Goal: Task Accomplishment & Management: Complete application form

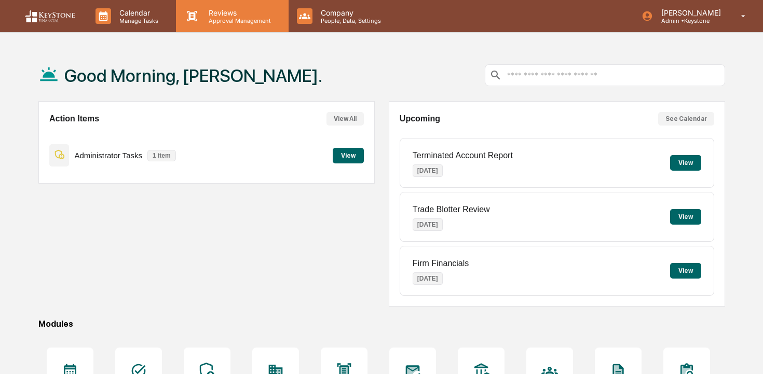
click at [222, 12] on p "Reviews" at bounding box center [238, 12] width 76 height 9
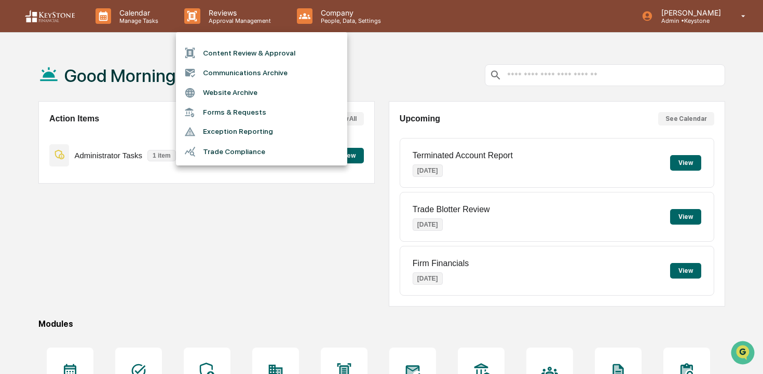
click at [226, 51] on li "Content Review & Approval" at bounding box center [261, 53] width 171 height 20
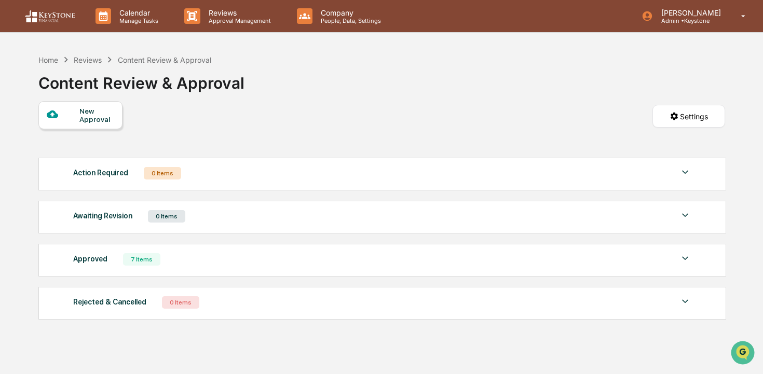
click at [105, 113] on div "New Approval" at bounding box center [96, 115] width 35 height 17
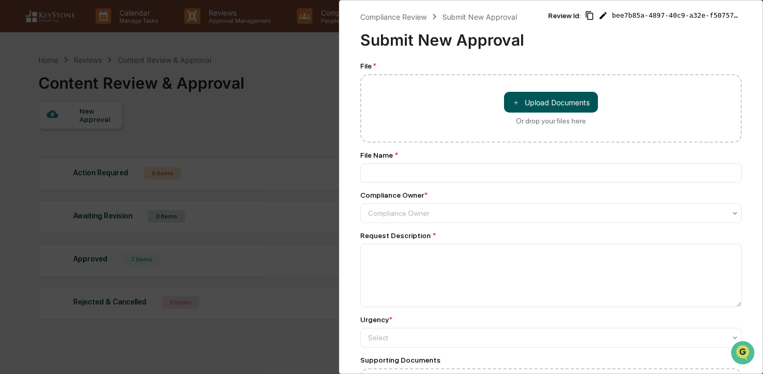
click at [525, 99] on button "＋ Upload Documents" at bounding box center [551, 102] width 94 height 21
type input "**********"
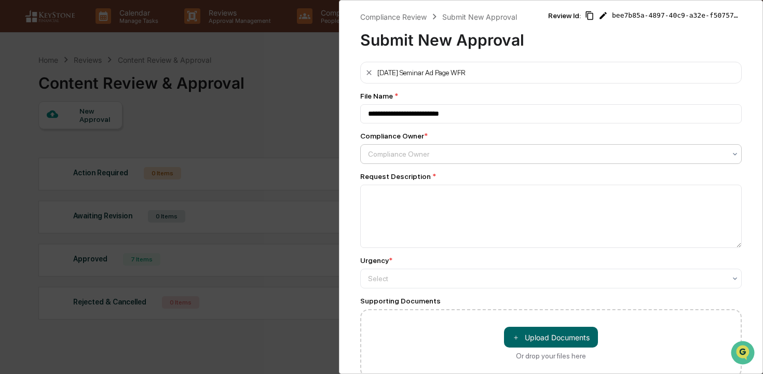
click at [465, 158] on div at bounding box center [547, 154] width 358 height 10
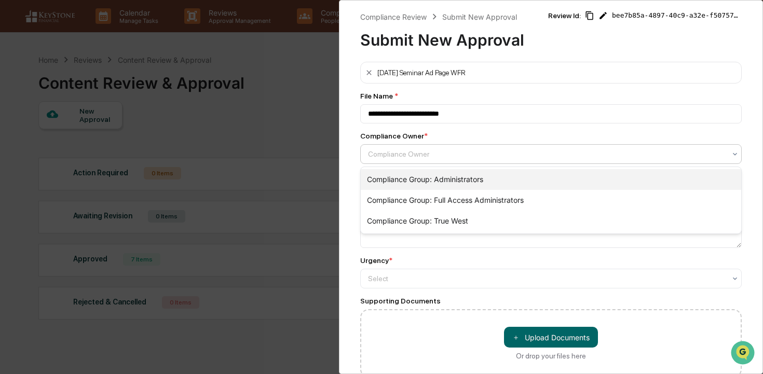
click at [465, 173] on div "Compliance Group: Administrators" at bounding box center [551, 179] width 381 height 21
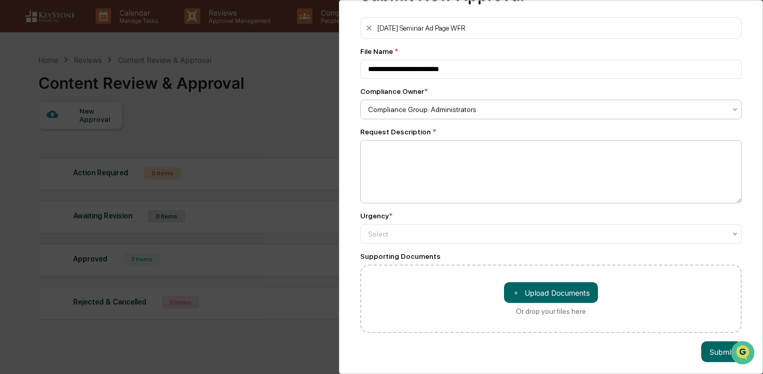
scroll to position [50, 0]
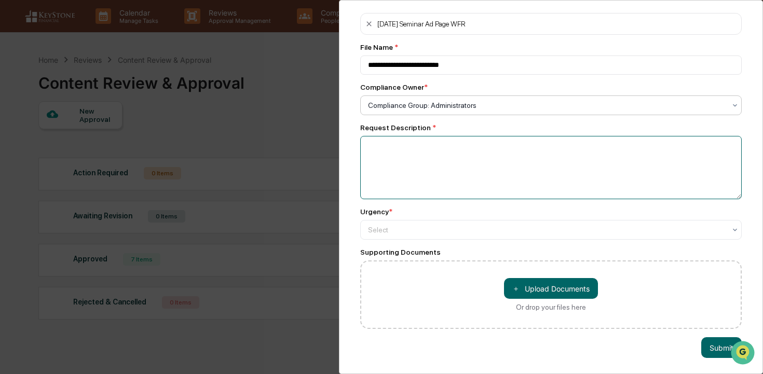
click at [458, 168] on textarea at bounding box center [551, 167] width 382 height 63
type textarea "**********"
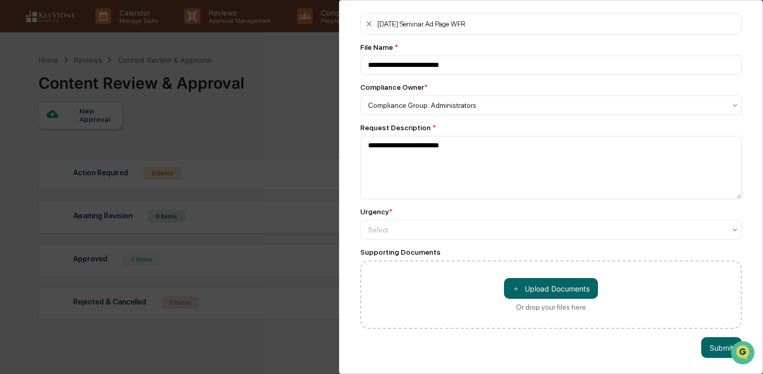
click at [505, 239] on div "**********" at bounding box center [551, 171] width 382 height 316
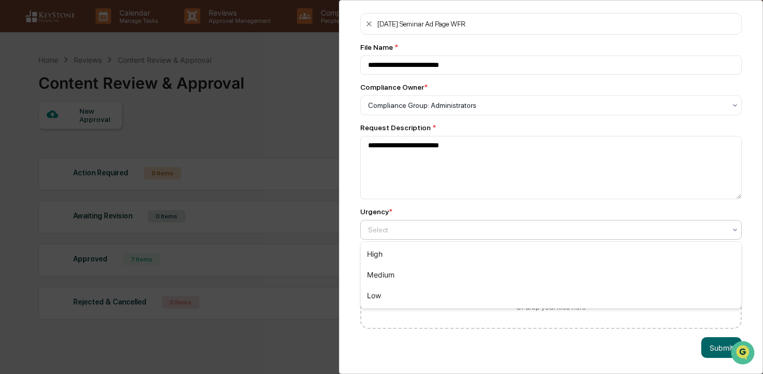
click at [505, 229] on div at bounding box center [547, 230] width 358 height 10
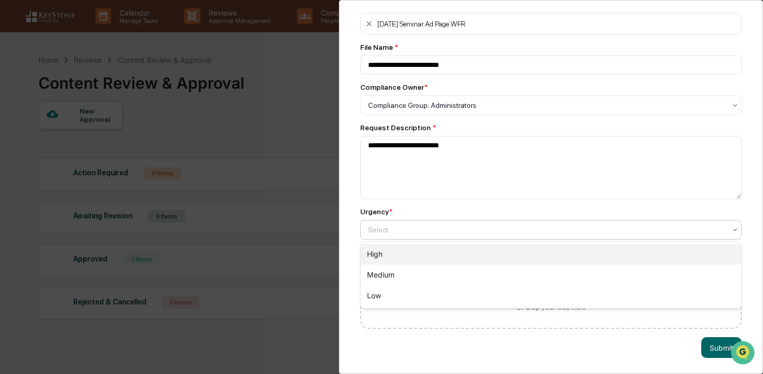
click at [505, 255] on div "High" at bounding box center [551, 254] width 381 height 21
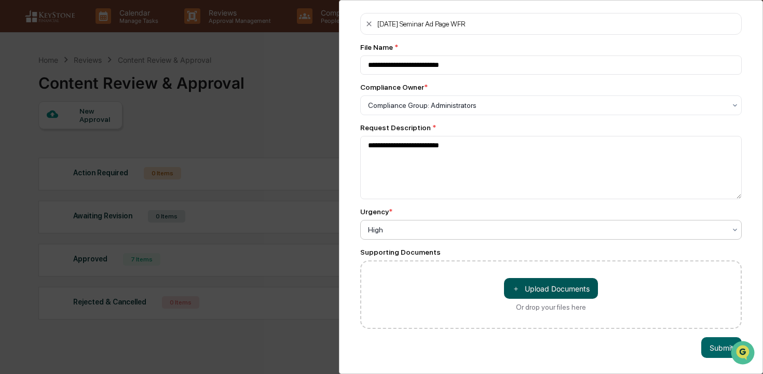
click at [543, 282] on button "＋ Upload Documents" at bounding box center [551, 288] width 94 height 21
click at [709, 347] on button "Submit" at bounding box center [722, 348] width 41 height 21
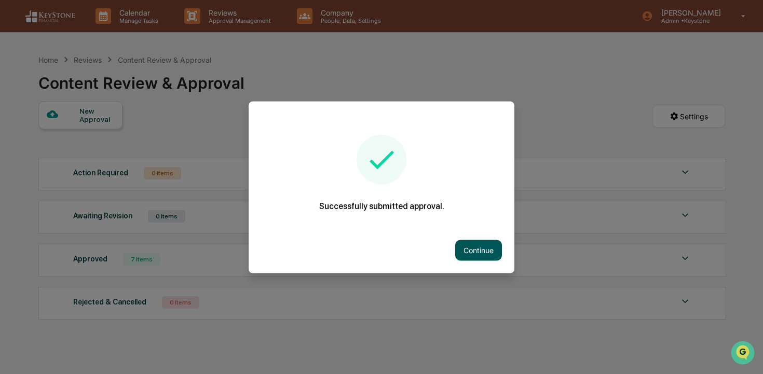
click at [490, 254] on button "Continue" at bounding box center [478, 250] width 47 height 21
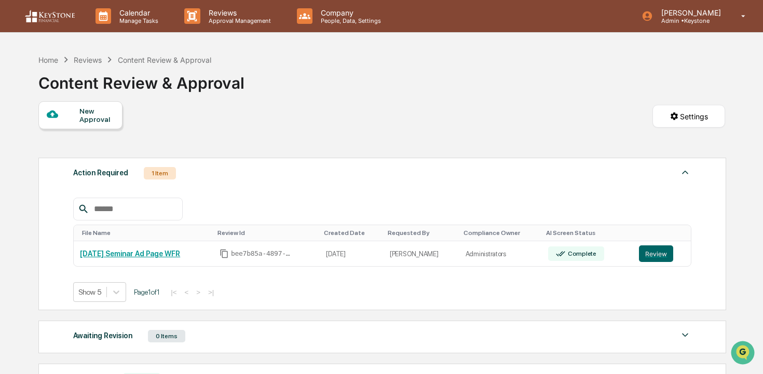
click at [80, 114] on div "New Approval" at bounding box center [96, 115] width 35 height 17
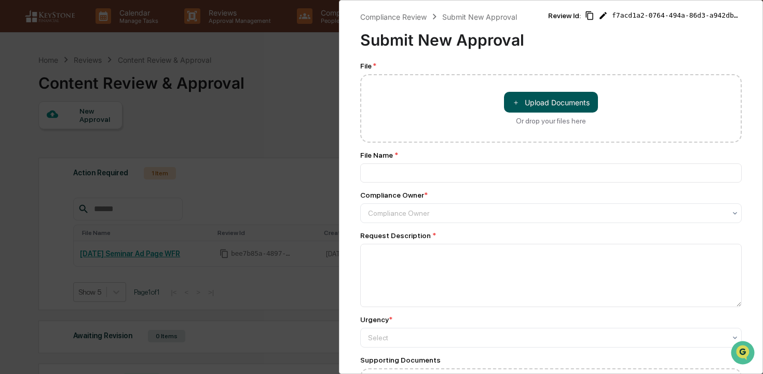
click at [542, 98] on button "＋ Upload Documents" at bounding box center [551, 102] width 94 height 21
type input "**********"
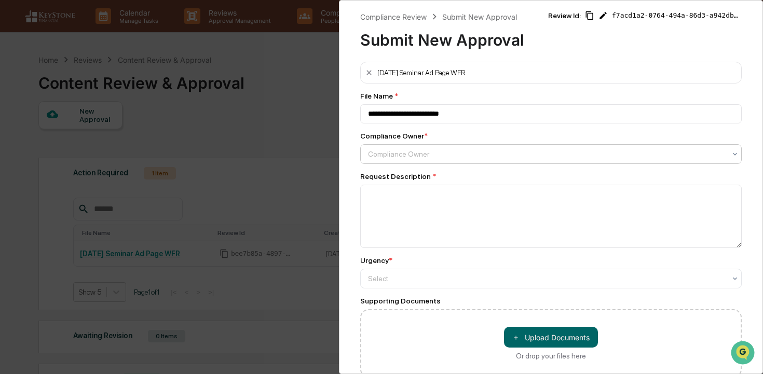
click at [437, 153] on div at bounding box center [547, 154] width 358 height 10
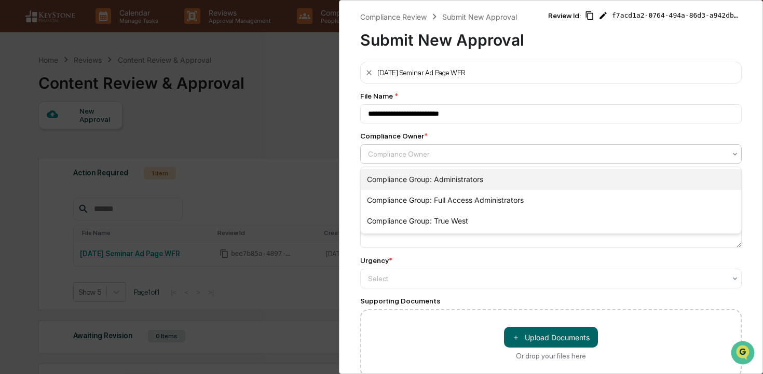
click at [439, 176] on div "Compliance Group: Administrators" at bounding box center [551, 179] width 381 height 21
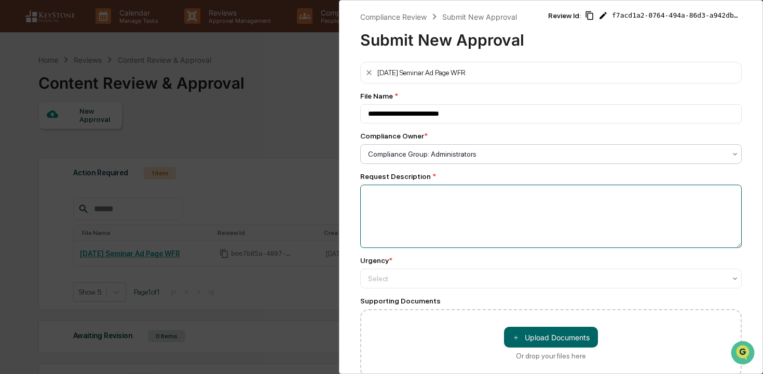
click at [437, 209] on textarea at bounding box center [551, 216] width 382 height 63
type textarea "**********"
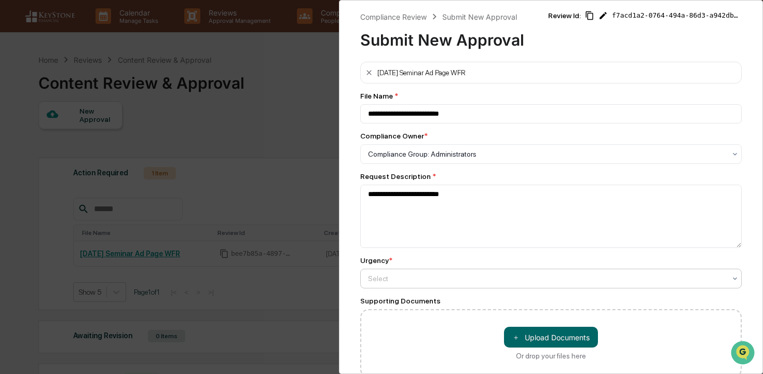
click at [557, 159] on div at bounding box center [547, 154] width 358 height 10
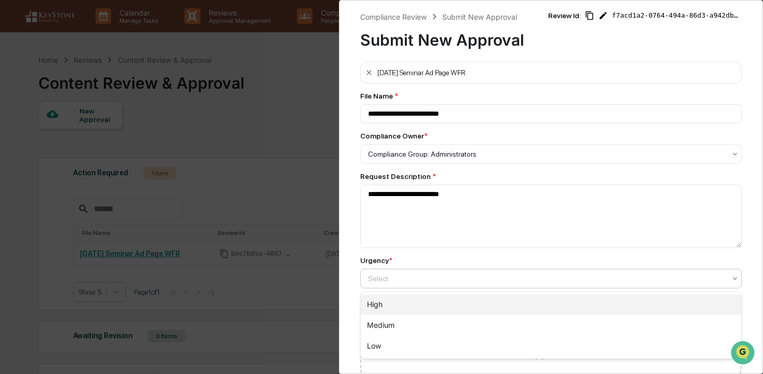
click at [544, 302] on div "High" at bounding box center [551, 304] width 381 height 21
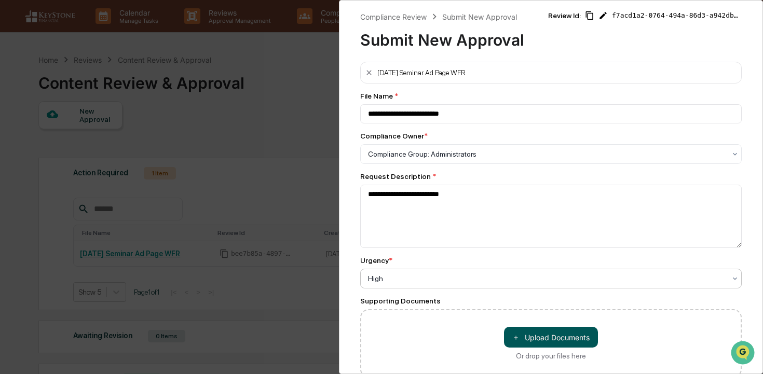
click at [543, 337] on button "＋ Upload Documents" at bounding box center [551, 337] width 94 height 21
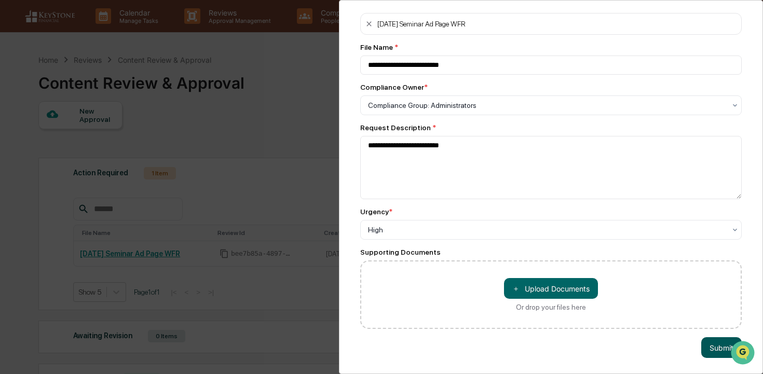
click at [719, 354] on button "Submit" at bounding box center [722, 348] width 41 height 21
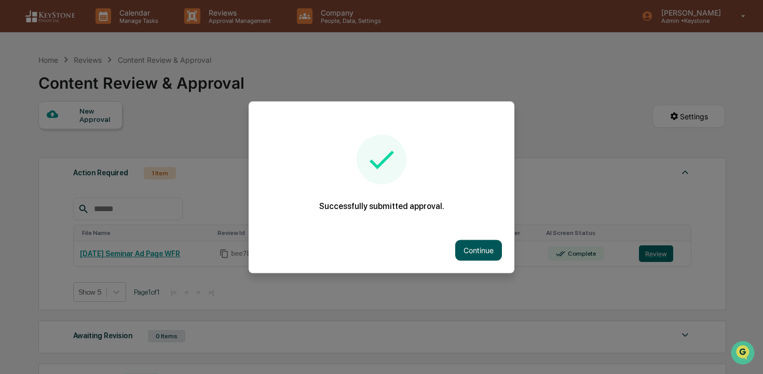
click at [488, 252] on button "Continue" at bounding box center [478, 250] width 47 height 21
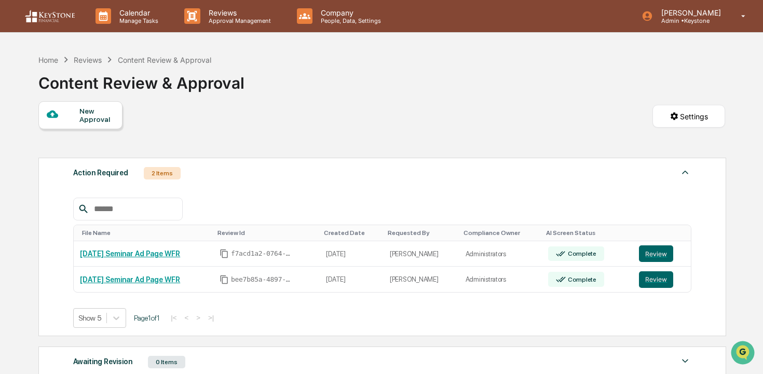
click at [93, 112] on div "New Approval" at bounding box center [96, 115] width 35 height 17
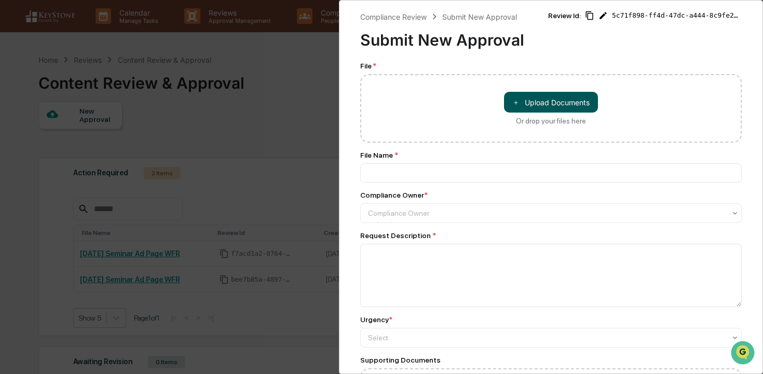
click at [522, 101] on button "＋ Upload Documents" at bounding box center [551, 102] width 94 height 21
type input "**********"
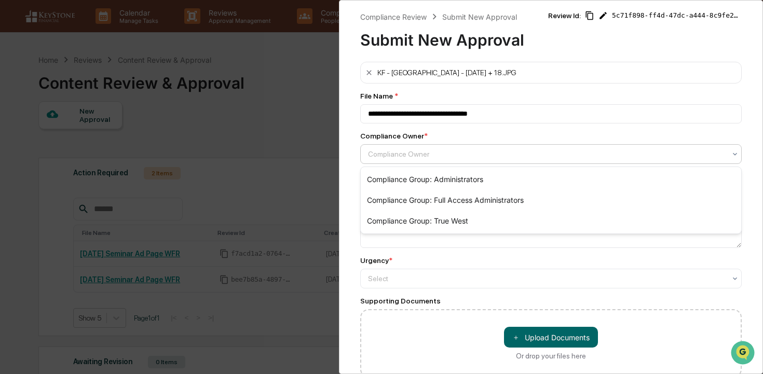
click at [462, 159] on div at bounding box center [547, 154] width 358 height 10
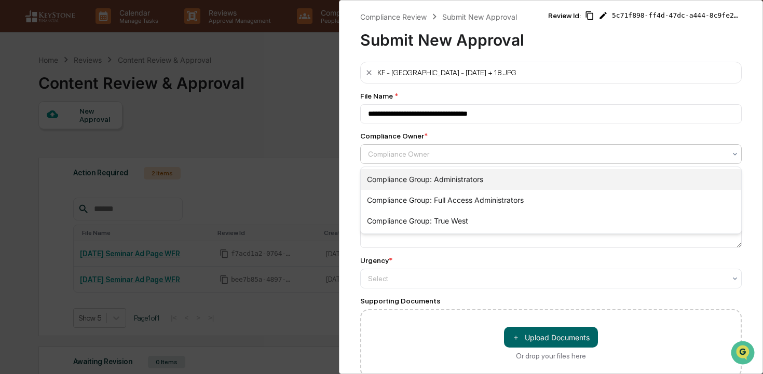
click at [465, 180] on div "Compliance Group: Administrators" at bounding box center [551, 179] width 381 height 21
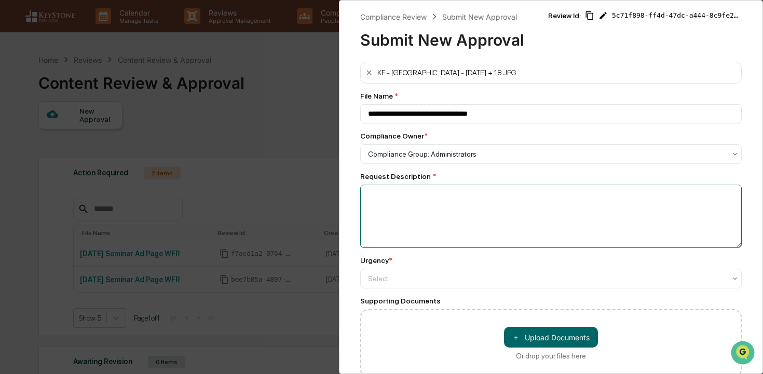
click at [456, 213] on textarea at bounding box center [551, 216] width 382 height 63
type textarea "**********"
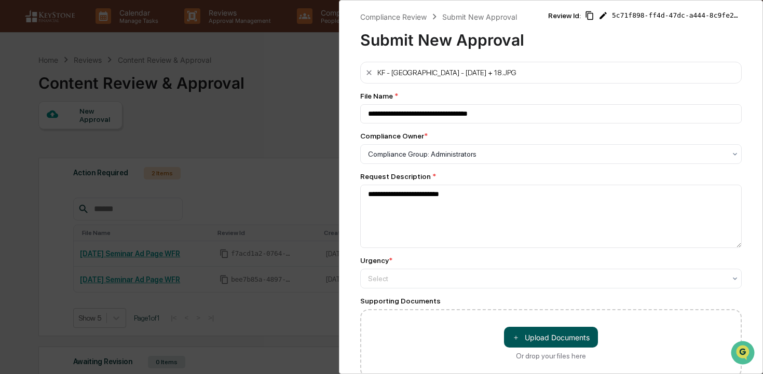
click at [516, 335] on span "＋" at bounding box center [516, 338] width 7 height 10
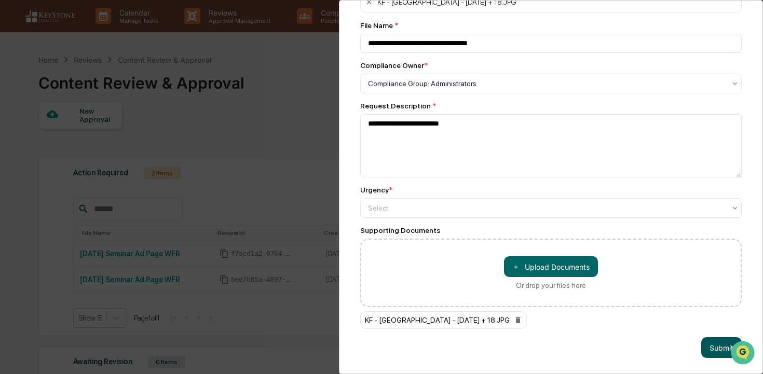
click at [713, 340] on button "Submit" at bounding box center [722, 348] width 41 height 21
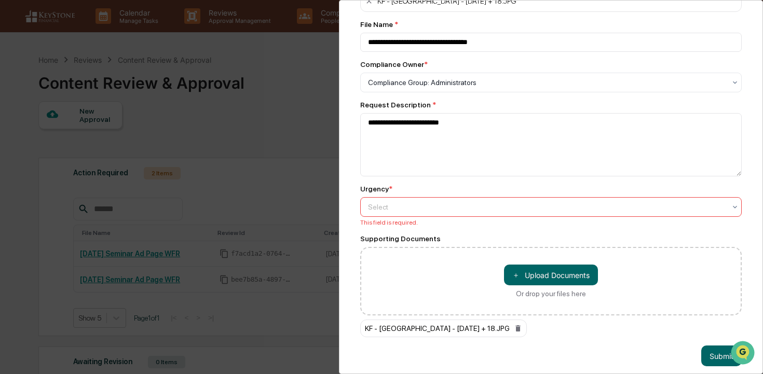
click at [556, 210] on div at bounding box center [547, 207] width 358 height 10
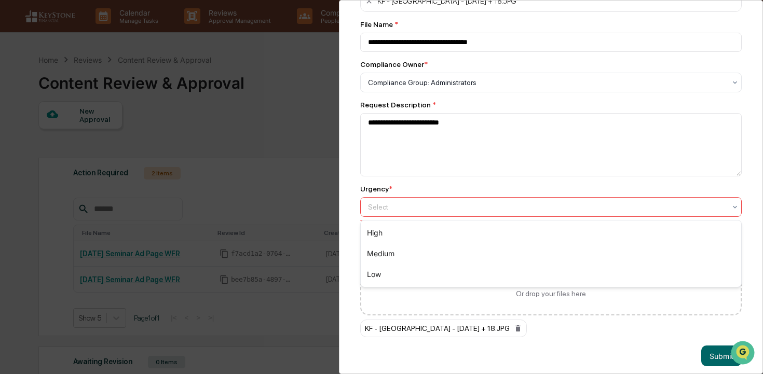
click at [548, 225] on div "High" at bounding box center [551, 233] width 381 height 21
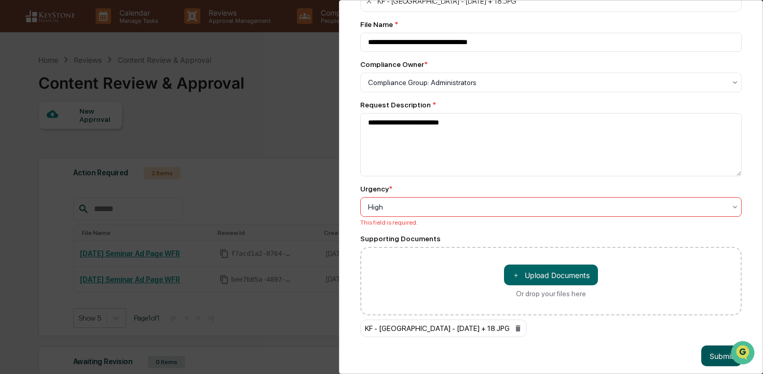
click at [709, 351] on button "Submit" at bounding box center [722, 356] width 41 height 21
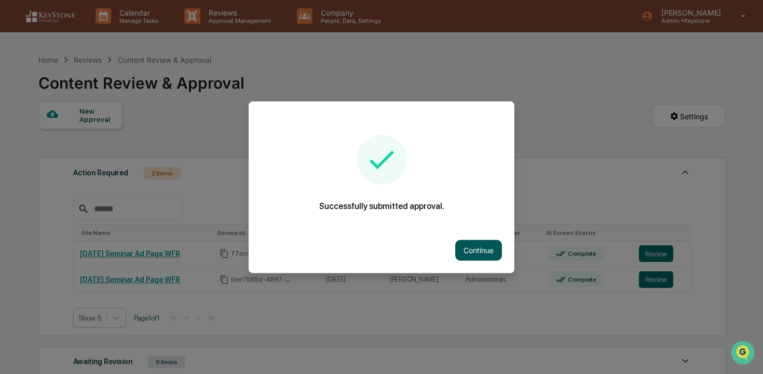
click at [469, 254] on button "Continue" at bounding box center [478, 250] width 47 height 21
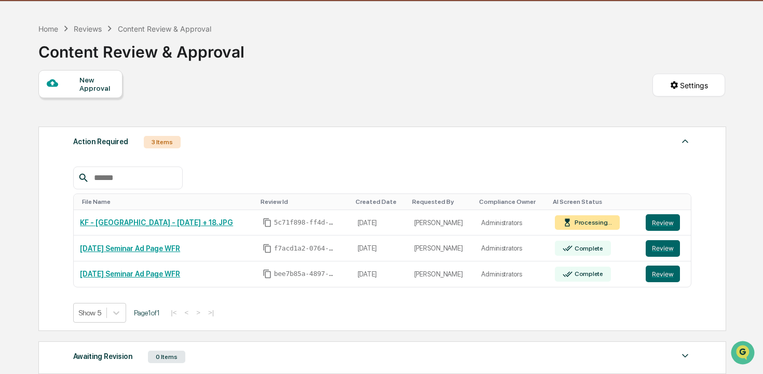
scroll to position [38, 0]
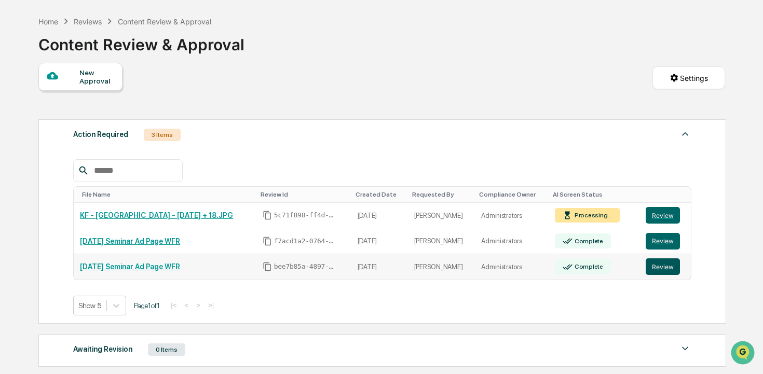
click at [665, 265] on button "Review" at bounding box center [663, 267] width 34 height 17
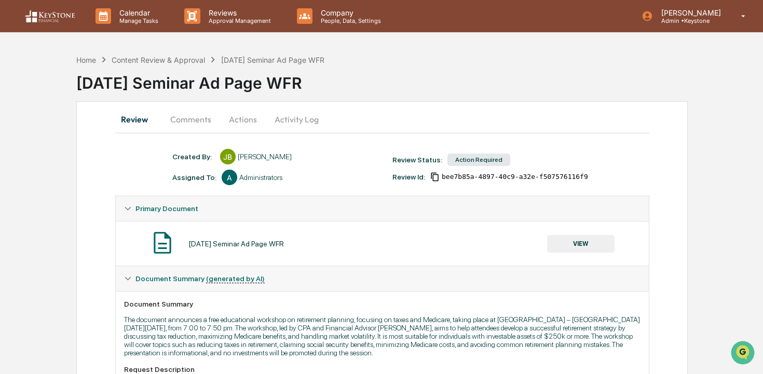
click at [248, 122] on button "Actions" at bounding box center [243, 119] width 47 height 25
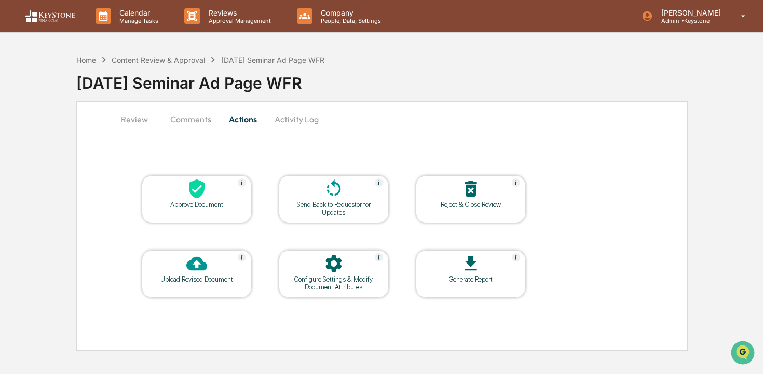
click at [210, 207] on div "Approve Document" at bounding box center [196, 205] width 93 height 8
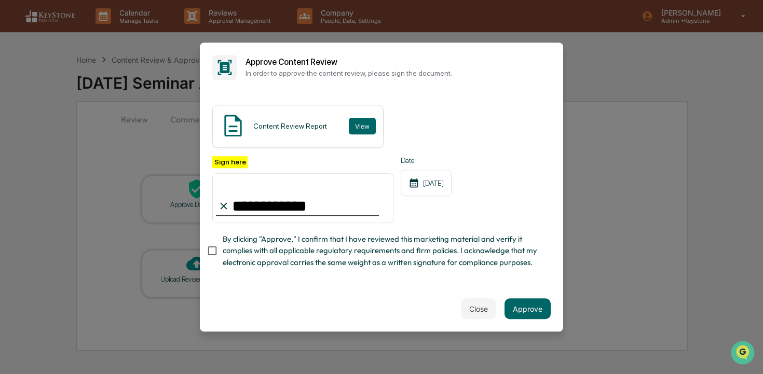
type input "**********"
click at [447, 243] on span "By clicking "Approve," I confirm that I have reviewed this marketing material a…" at bounding box center [383, 251] width 320 height 35
click at [522, 306] on button "Approve" at bounding box center [528, 309] width 46 height 21
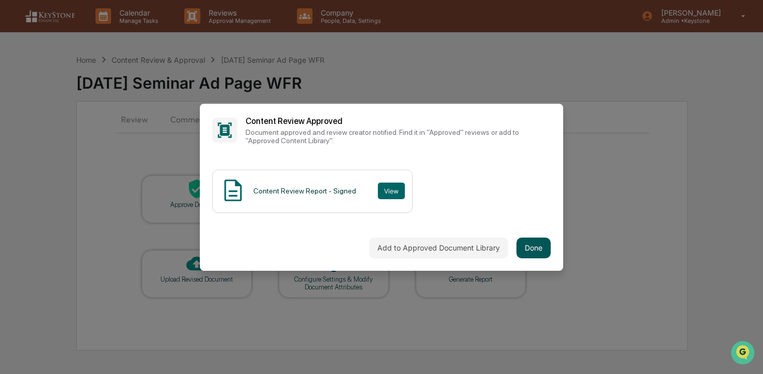
click at [534, 247] on button "Done" at bounding box center [534, 248] width 34 height 21
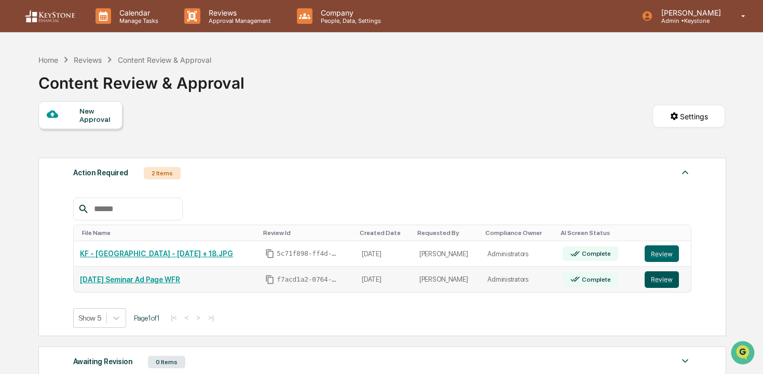
click at [651, 277] on button "Review" at bounding box center [662, 280] width 34 height 17
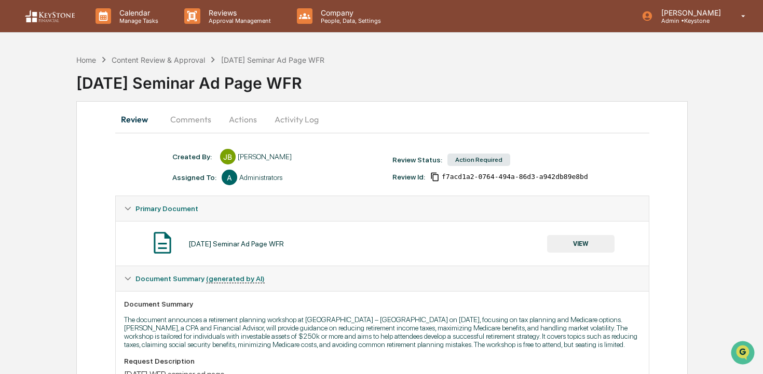
click at [230, 120] on button "Actions" at bounding box center [243, 119] width 47 height 25
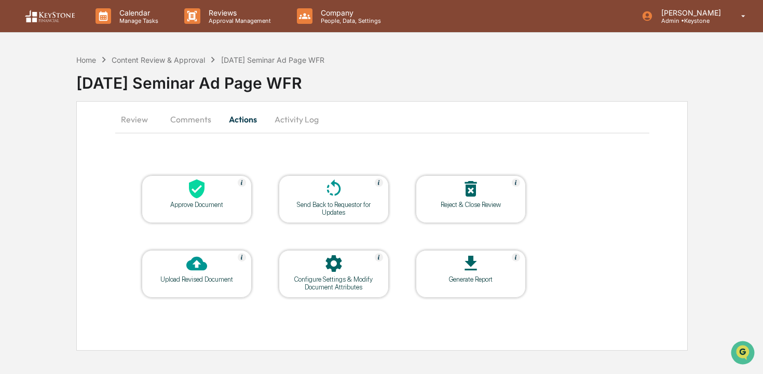
click at [220, 207] on div "Approve Document" at bounding box center [196, 205] width 93 height 8
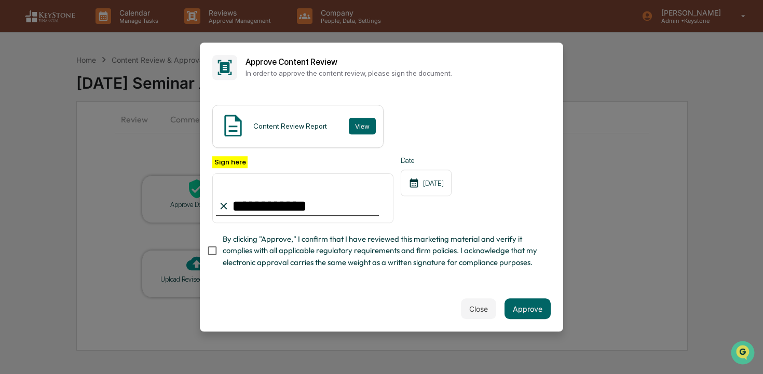
type input "**********"
click at [265, 253] on span "By clicking "Approve," I confirm that I have reviewed this marketing material a…" at bounding box center [383, 251] width 320 height 35
click at [528, 310] on button "Approve" at bounding box center [528, 309] width 46 height 21
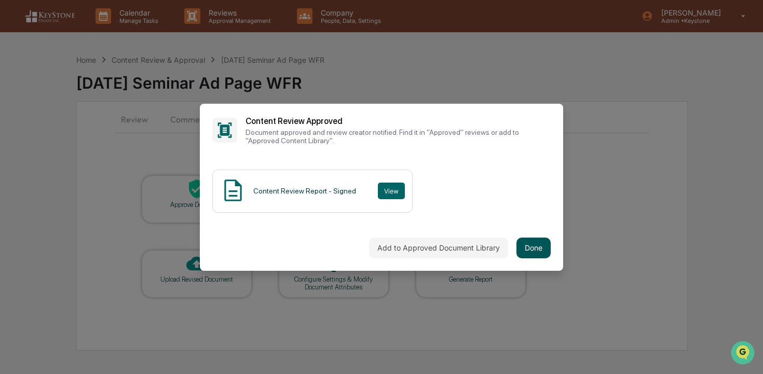
click at [542, 251] on button "Done" at bounding box center [534, 248] width 34 height 21
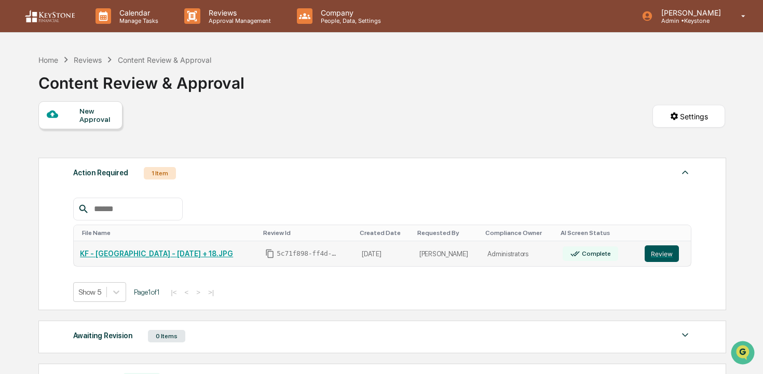
click at [659, 249] on button "Review" at bounding box center [662, 254] width 34 height 17
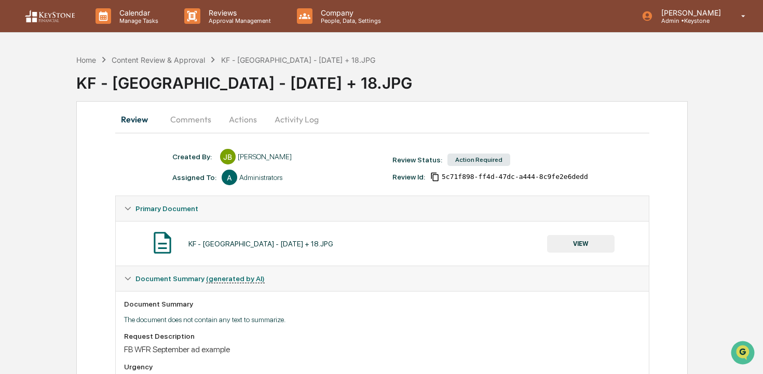
click at [251, 116] on button "Actions" at bounding box center [243, 119] width 47 height 25
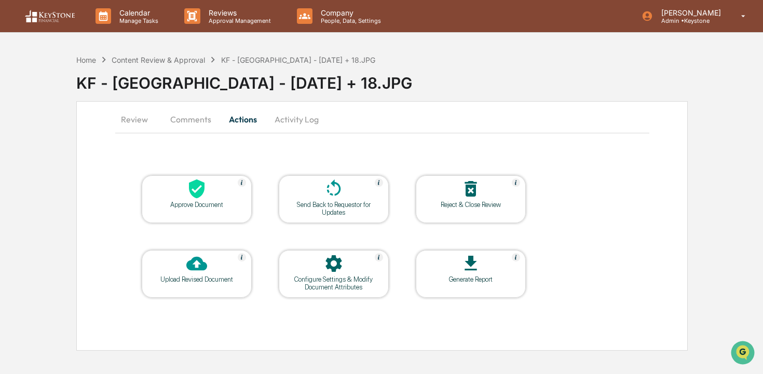
click at [192, 206] on div "Approve Document" at bounding box center [196, 205] width 93 height 8
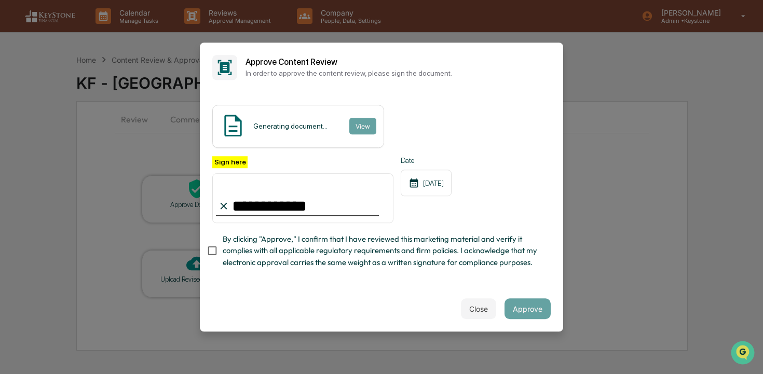
type input "**********"
click at [365, 265] on span "By clicking "Approve," I confirm that I have reviewed this marketing material a…" at bounding box center [383, 251] width 320 height 35
click at [531, 311] on button "Approve" at bounding box center [528, 309] width 46 height 21
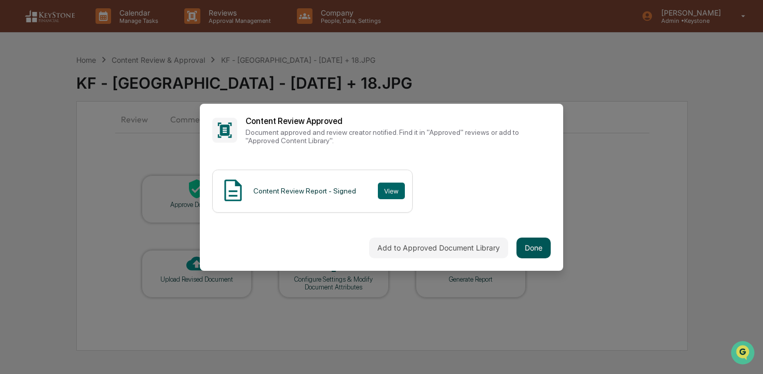
click at [520, 246] on button "Done" at bounding box center [534, 248] width 34 height 21
